Goal: Task Accomplishment & Management: Complete application form

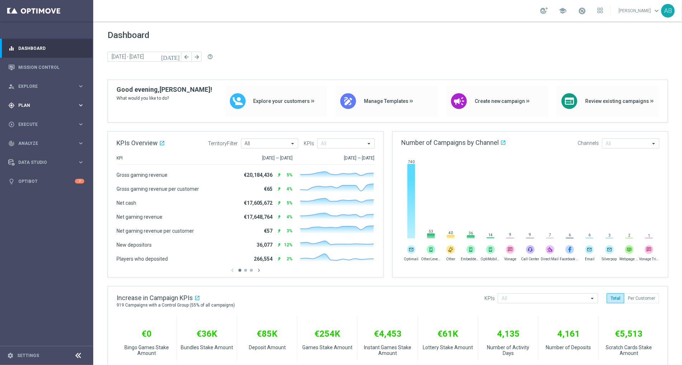
click at [34, 104] on span "Plan" at bounding box center [47, 105] width 59 height 4
click at [35, 157] on div "Data Studio keyboard_arrow_right" at bounding box center [46, 162] width 93 height 19
click at [40, 199] on link "Imported Customers" at bounding box center [47, 199] width 56 height 6
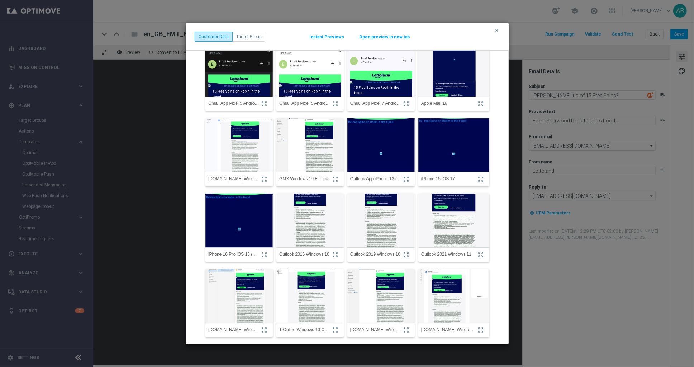
scroll to position [16, 0]
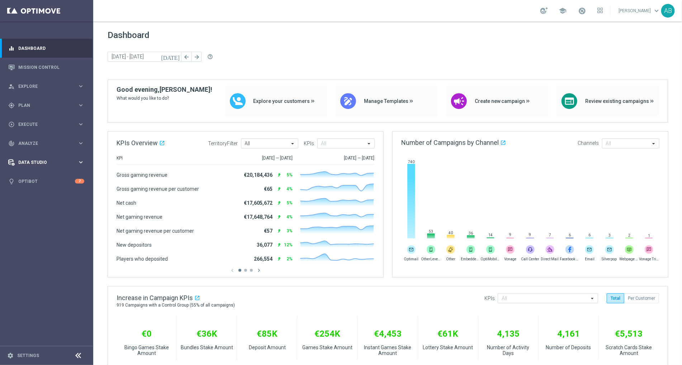
click at [37, 160] on span "Data Studio" at bounding box center [47, 162] width 59 height 4
click at [41, 199] on link "Imported Customers" at bounding box center [47, 199] width 56 height 6
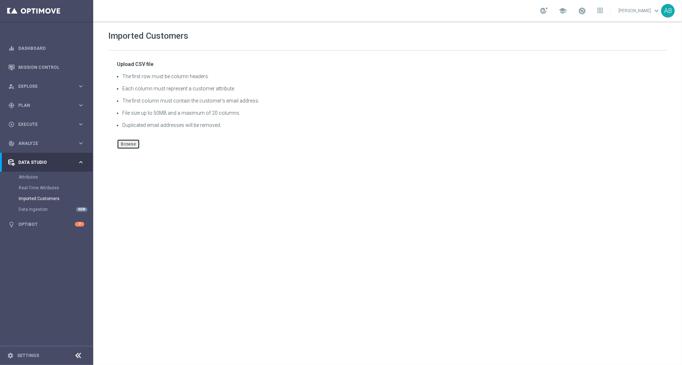
click at [135, 140] on button "Browse" at bounding box center [128, 144] width 23 height 10
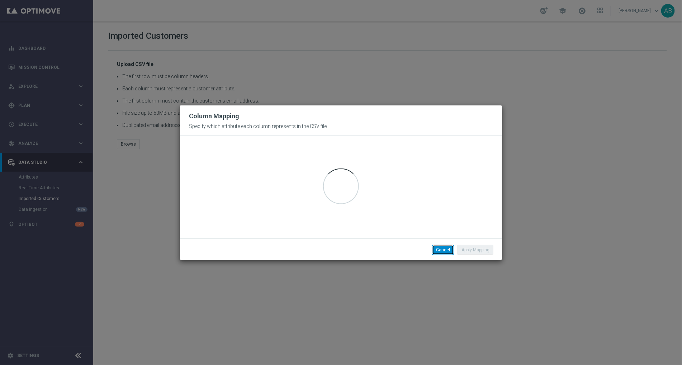
click at [445, 249] on button "Cancel" at bounding box center [443, 250] width 22 height 10
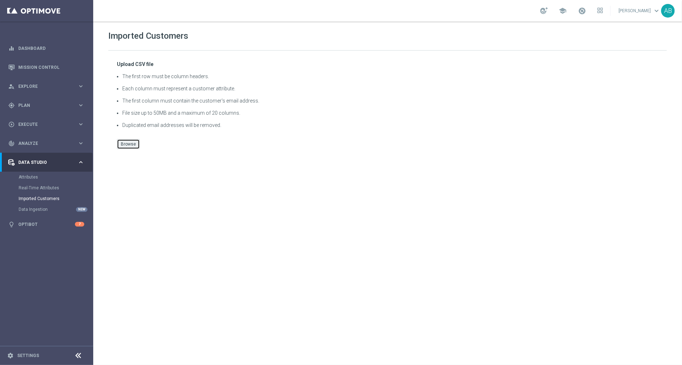
click at [122, 144] on button "Browse" at bounding box center [128, 144] width 23 height 10
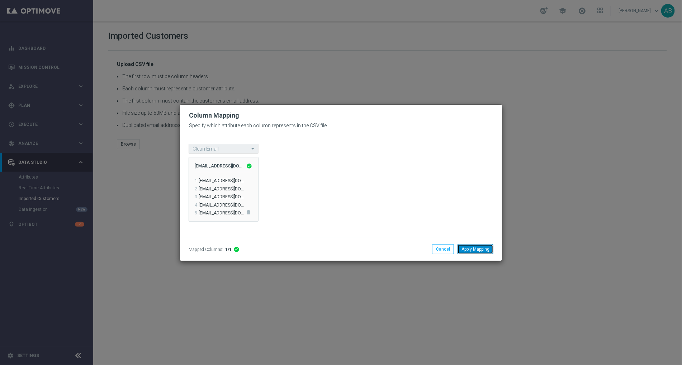
click at [487, 254] on button "Apply Mapping" at bounding box center [476, 249] width 36 height 10
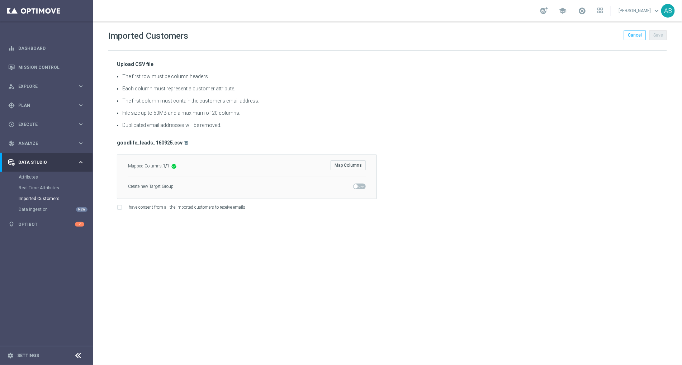
click at [354, 187] on span at bounding box center [356, 186] width 4 height 4
click at [354, 187] on input "checkbox" at bounding box center [359, 187] width 13 height 6
checkbox input "true"
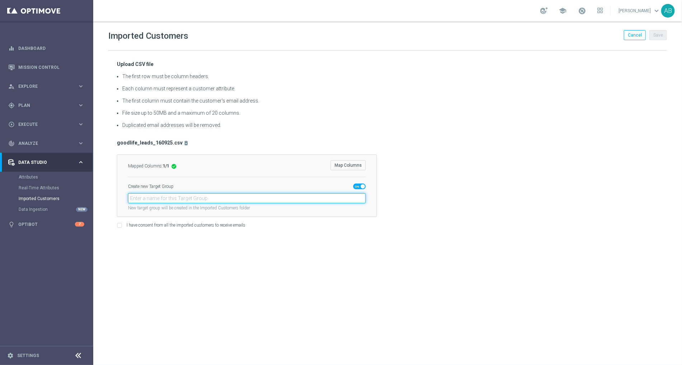
click at [331, 199] on input "text" at bounding box center [247, 198] width 238 height 10
paste input "en_GB_ACQ_GOODLIFE_REBRANDED_NVIP_EMA_TAC_GM_140925_SCOOPUP"
click at [266, 199] on input "en_GB_ACQ_GOODLIFE_REBRANDED_NVIP_EMA_TAC_GM_160925" at bounding box center [247, 198] width 238 height 10
type input "en_GB_ACQ_GOODLIFE_REBRANDED_NVIP_EMA_TAC_GM_170925"
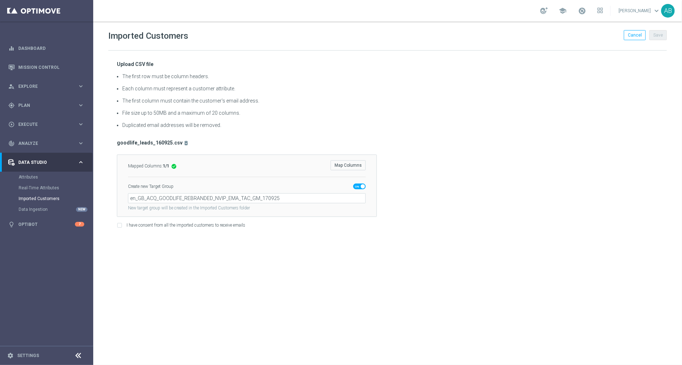
click at [291, 274] on div "Imported Customers Cancel Save Upload CSV file The first row must be column hea…" at bounding box center [387, 194] width 589 height 344
click at [119, 226] on input "I have consent from all the imported customers to receive emails" at bounding box center [119, 226] width 5 height 5
checkbox input "true"
click at [654, 34] on button "Save" at bounding box center [658, 35] width 18 height 10
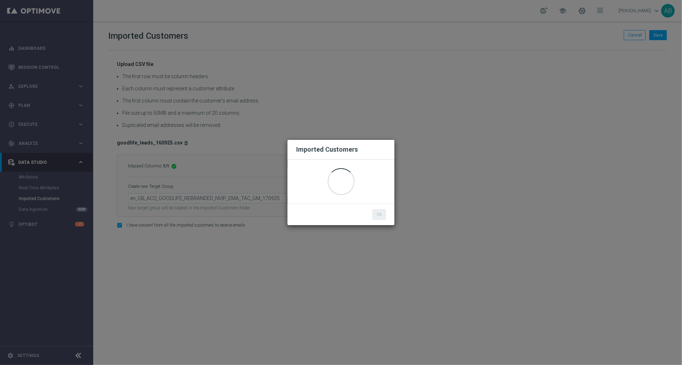
click at [261, 200] on modal-container "Imported Customers Ok" at bounding box center [341, 182] width 682 height 365
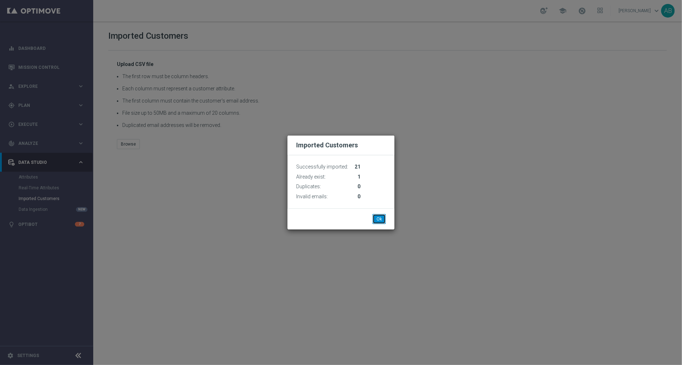
click at [380, 218] on button "Ok" at bounding box center [379, 219] width 13 height 10
